Goal: Information Seeking & Learning: Find specific page/section

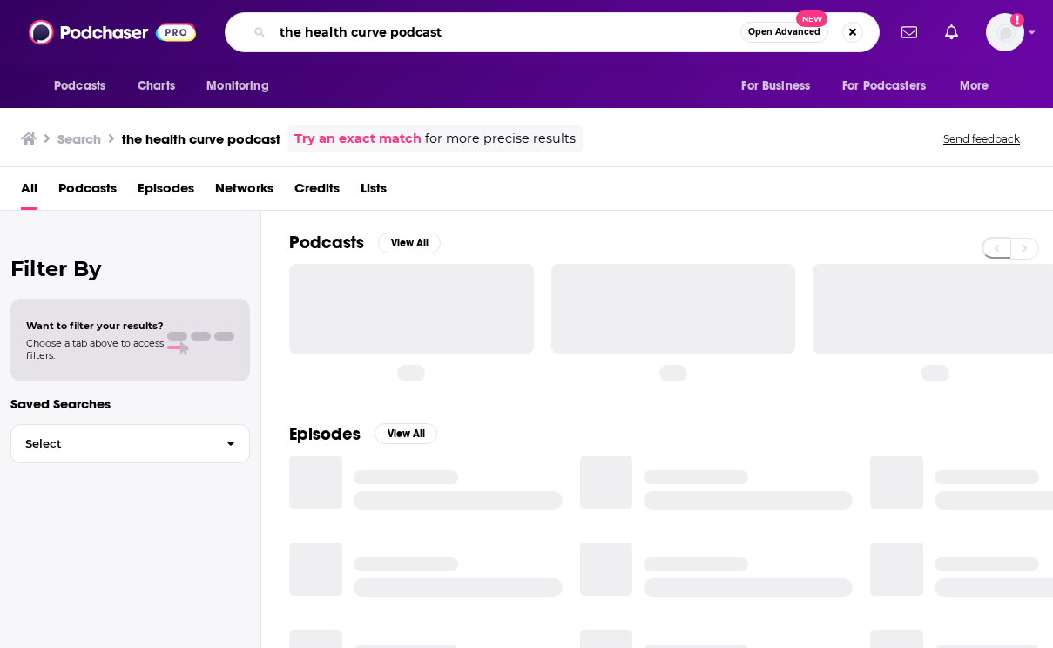
click at [321, 34] on input "the health curve podcast" at bounding box center [507, 32] width 468 height 28
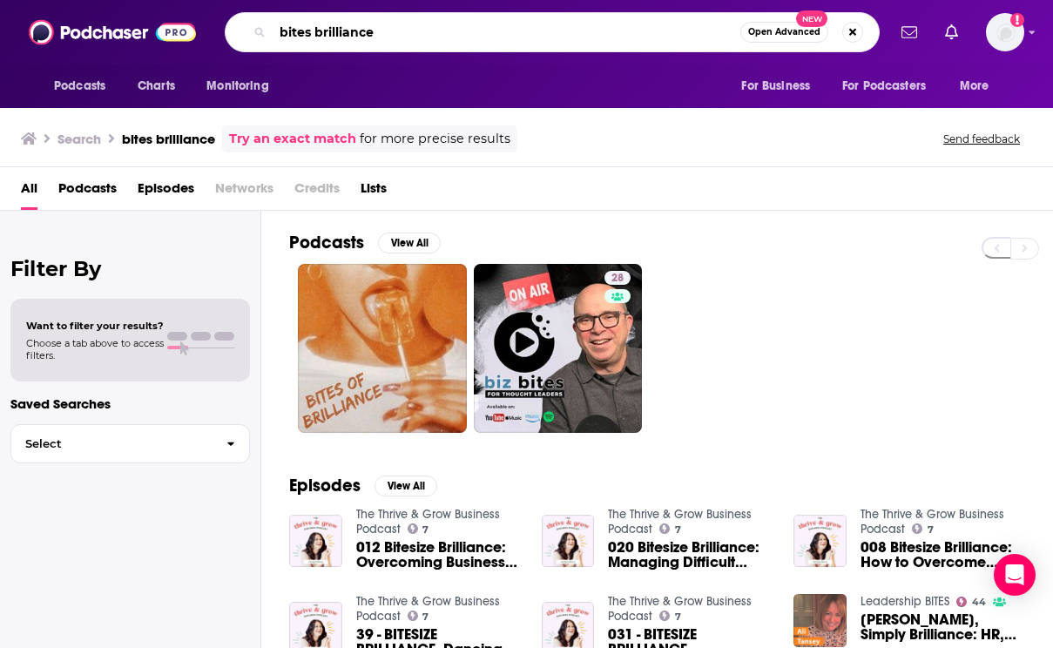
drag, startPoint x: 410, startPoint y: 28, endPoint x: 110, endPoint y: 12, distance: 300.9
click at [110, 12] on div "Podcasts Charts Monitoring bites brilliance Open Advanced New For Business For …" at bounding box center [526, 32] width 1053 height 64
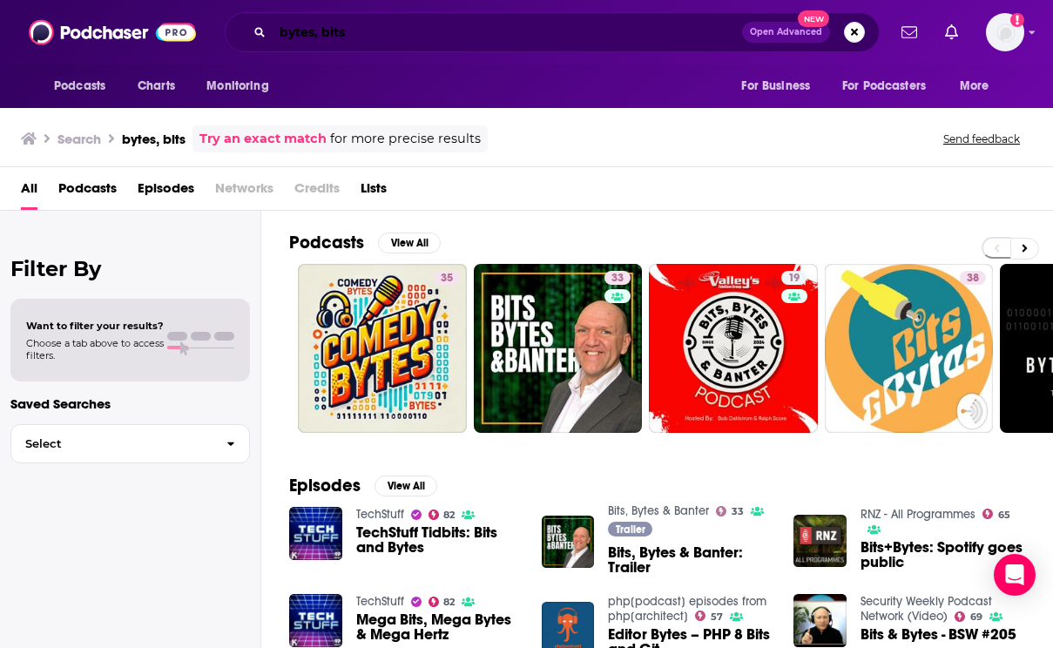
click at [385, 35] on input "bytes, bits" at bounding box center [507, 32] width 469 height 28
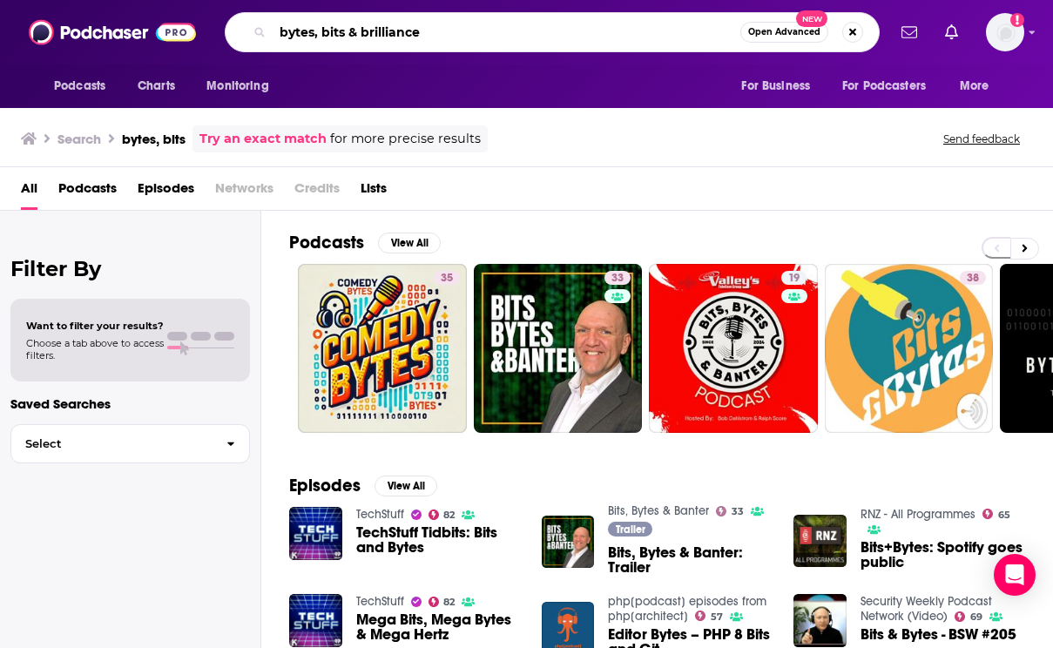
type input "bytes, bits & brilliance"
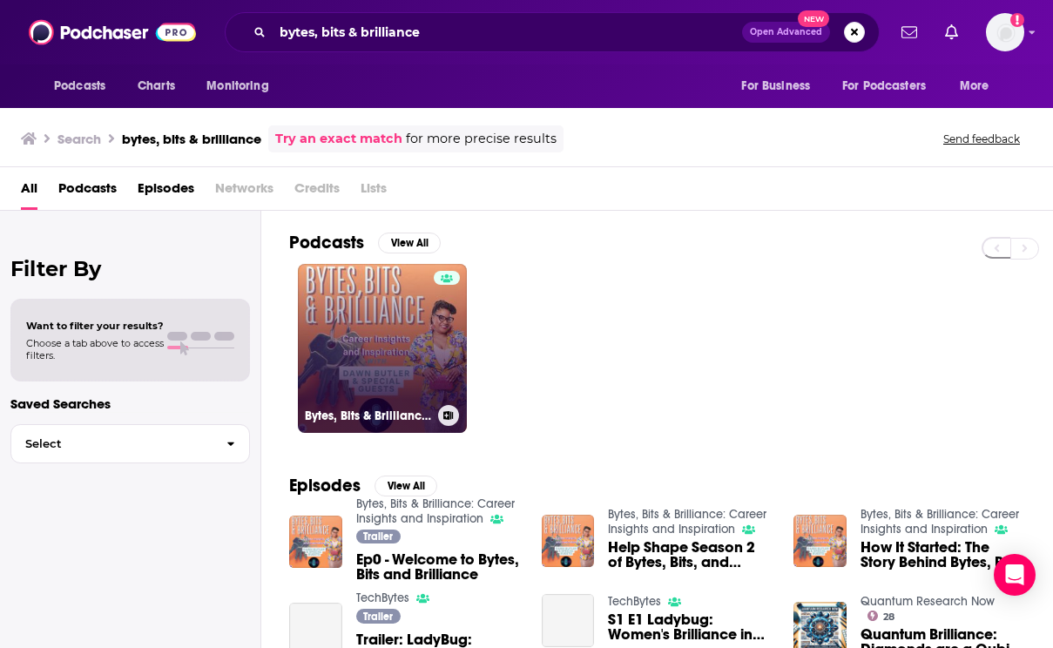
click at [408, 347] on link "Bytes, Bits & Brilliance: Career Insights and Inspiration" at bounding box center [382, 348] width 169 height 169
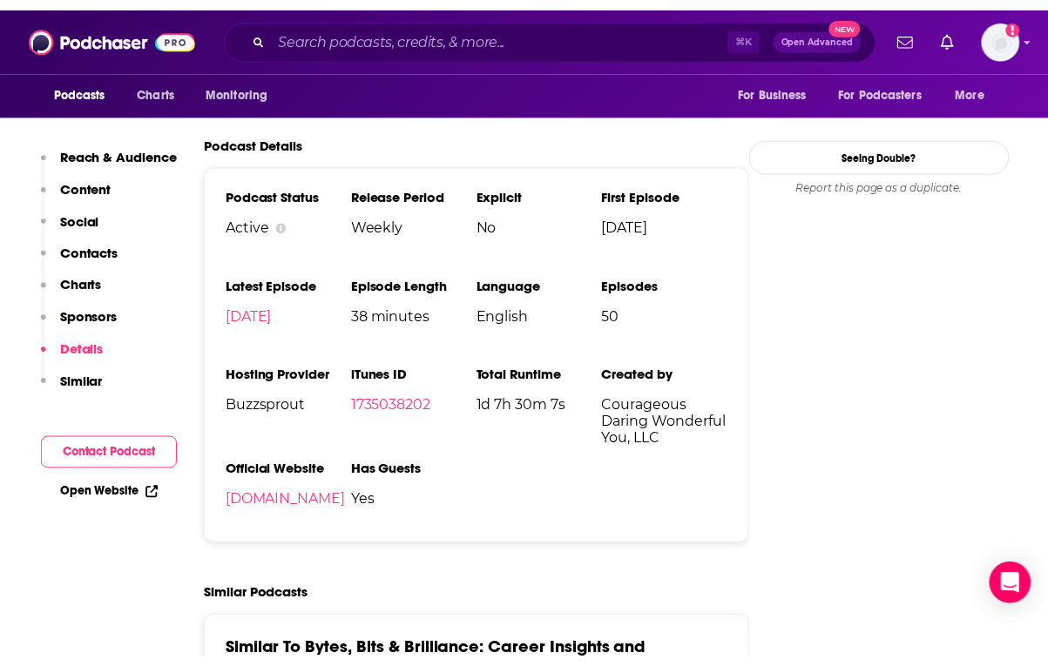
scroll to position [1853, 0]
